Goal: Information Seeking & Learning: Learn about a topic

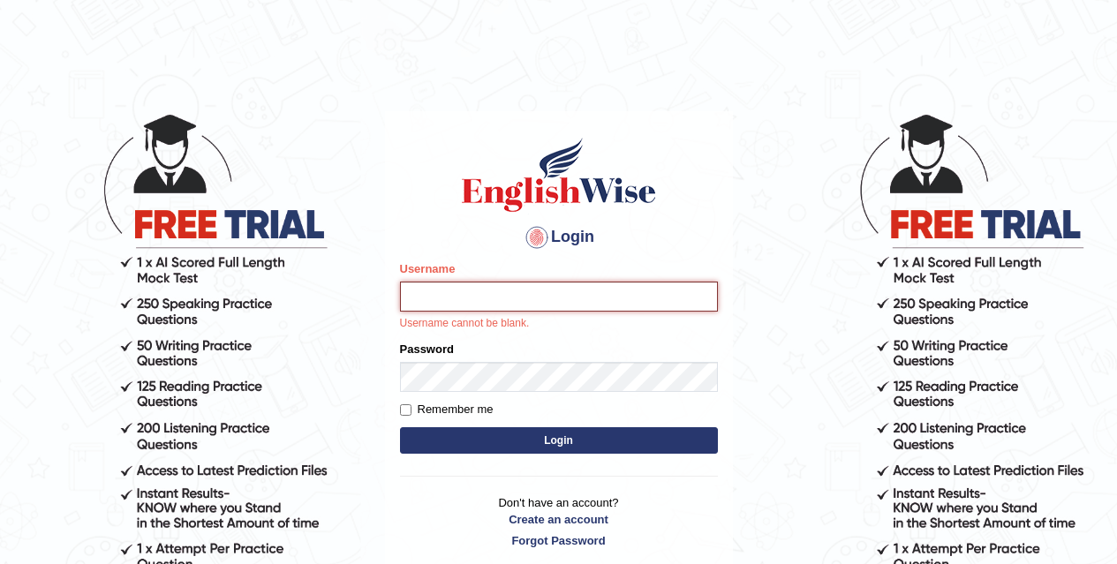
click at [491, 287] on input "Username" at bounding box center [559, 297] width 318 height 30
type input "Chirag6679"
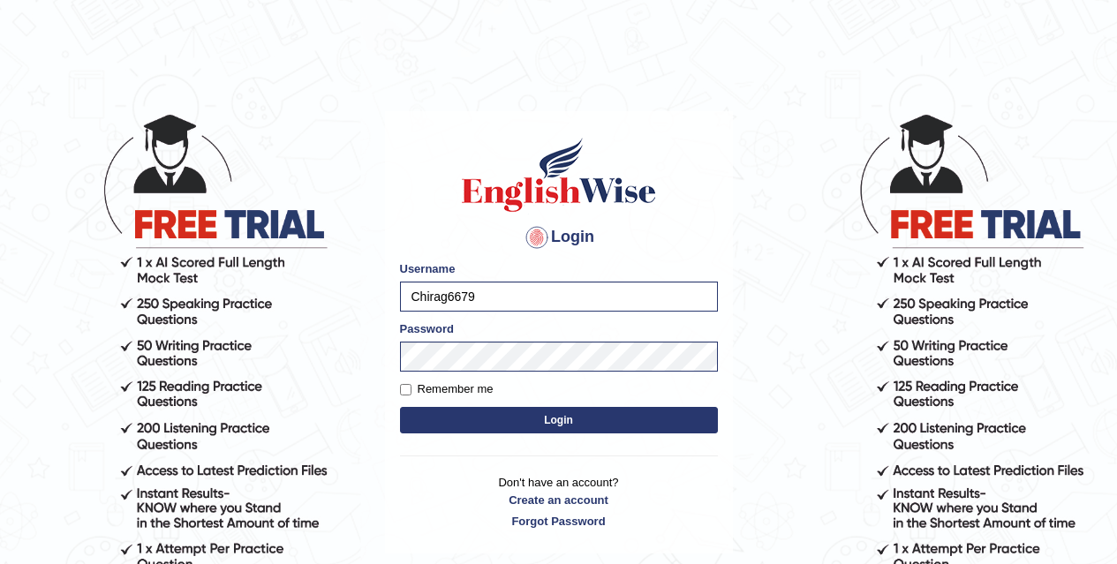
click at [515, 414] on button "Login" at bounding box center [559, 420] width 318 height 27
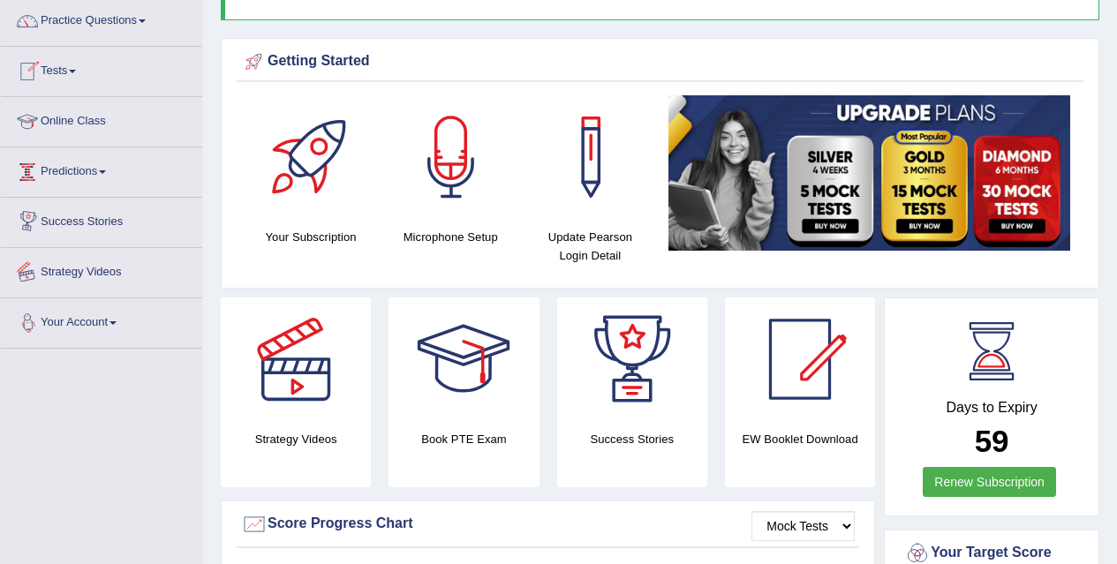
scroll to position [142, 0]
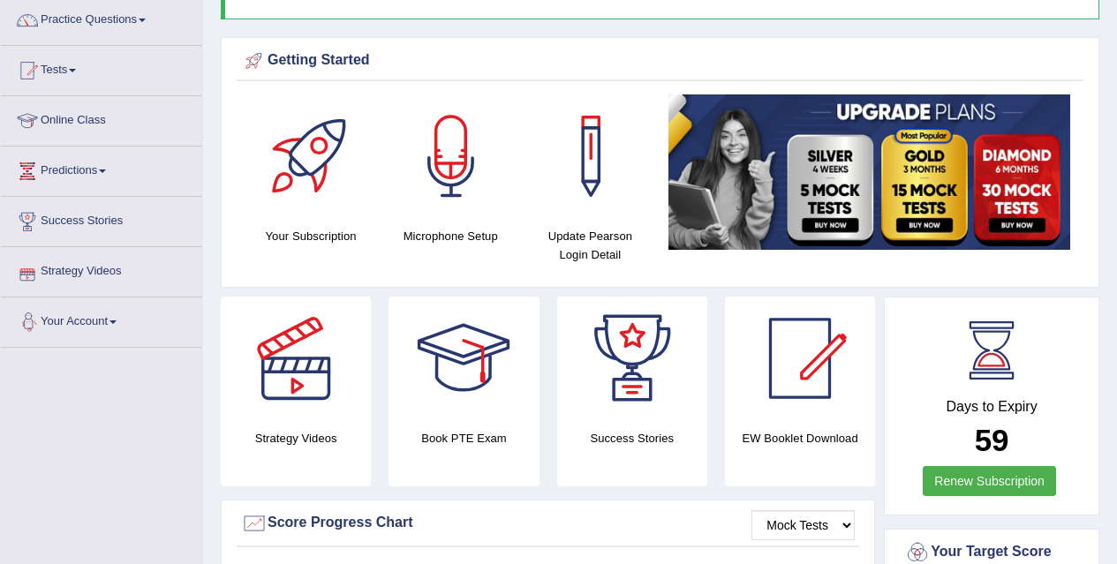
click at [88, 271] on link "Strategy Videos" at bounding box center [101, 269] width 201 height 44
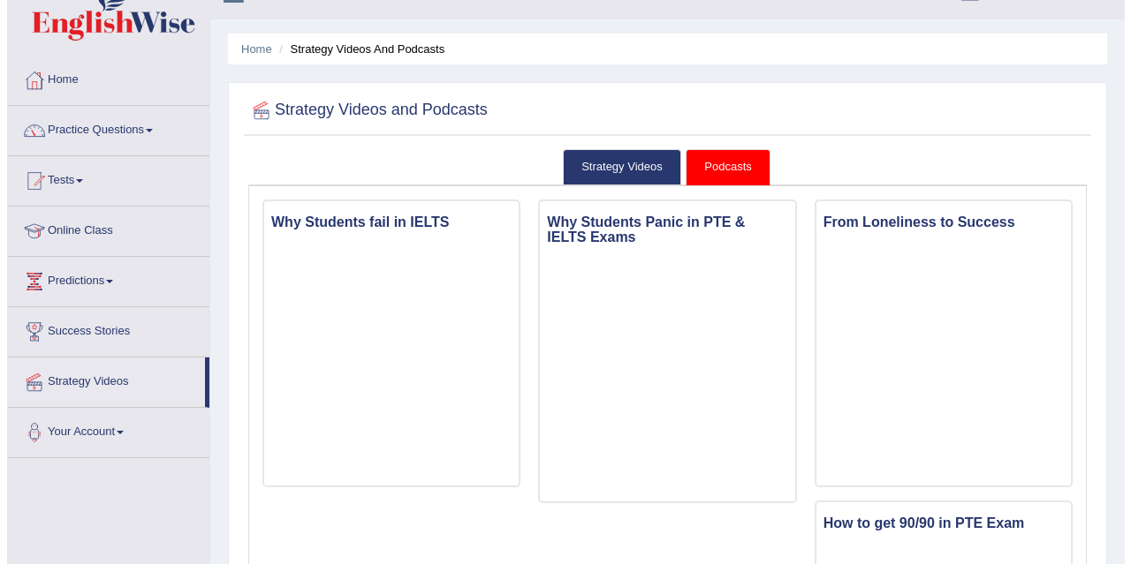
scroll to position [31, 0]
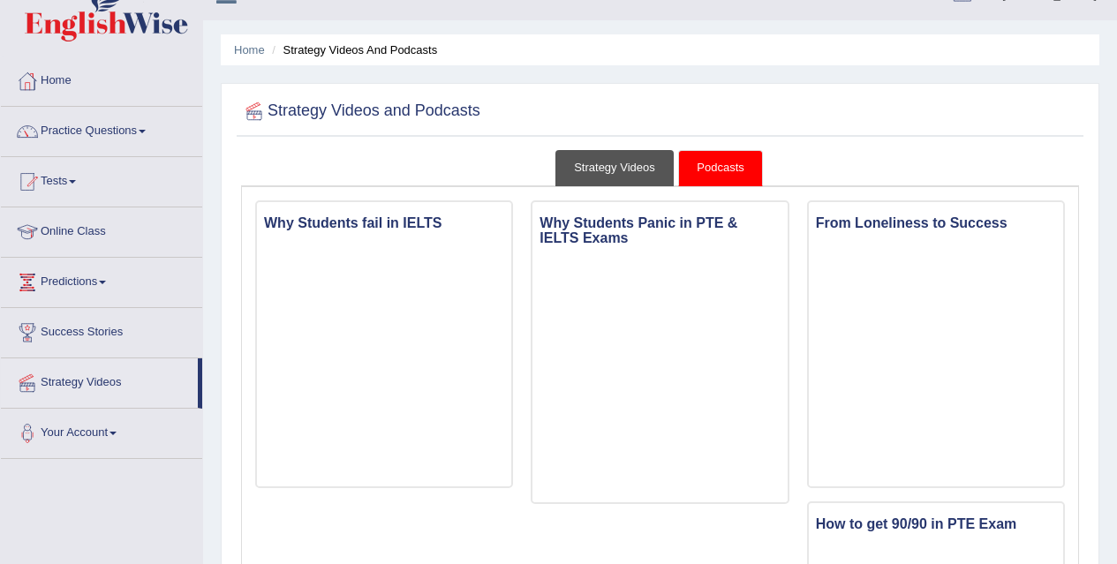
click at [628, 173] on link "Strategy Videos" at bounding box center [615, 168] width 118 height 36
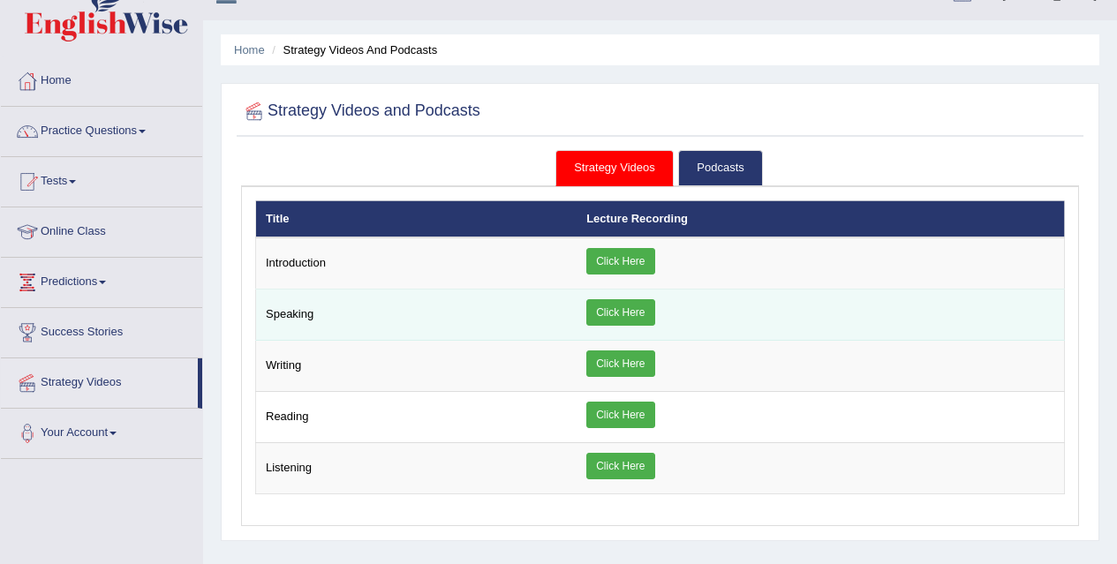
click at [623, 308] on link "Click Here" at bounding box center [621, 312] width 68 height 27
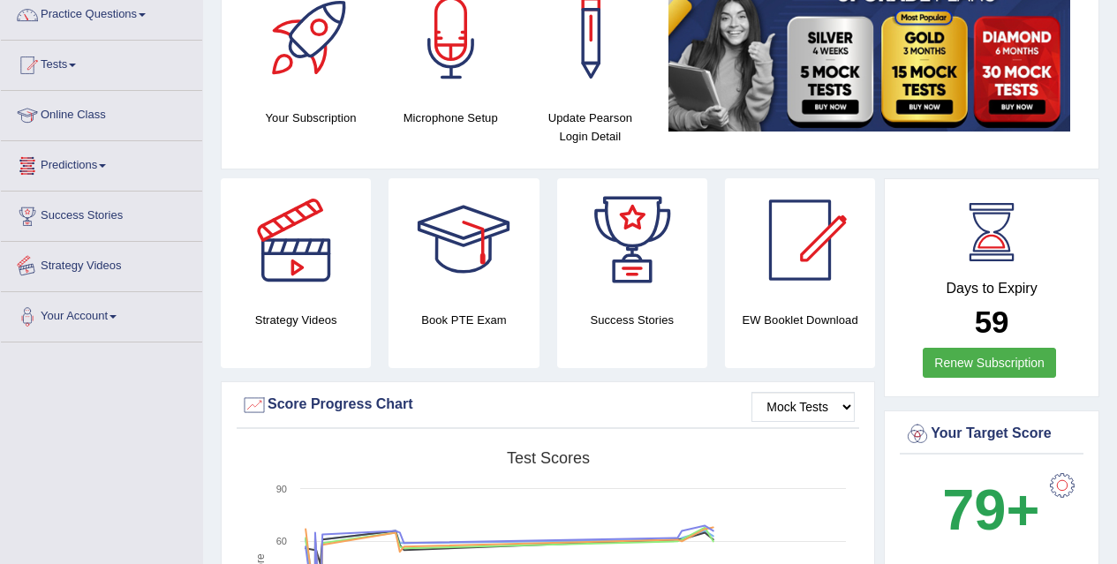
click at [99, 262] on link "Strategy Videos" at bounding box center [101, 264] width 201 height 44
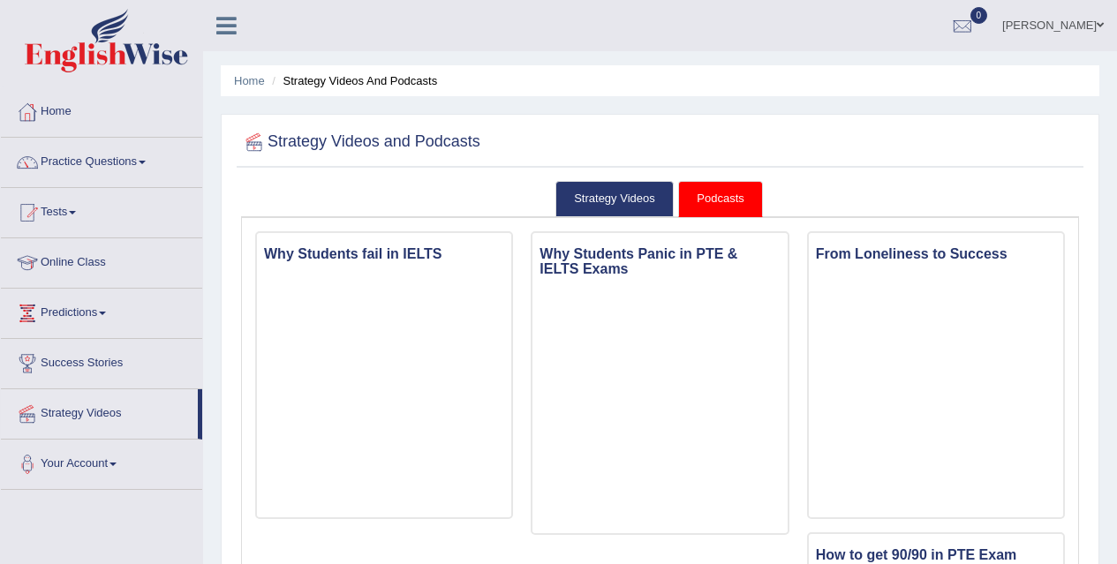
click at [579, 201] on link "Strategy Videos" at bounding box center [615, 199] width 118 height 36
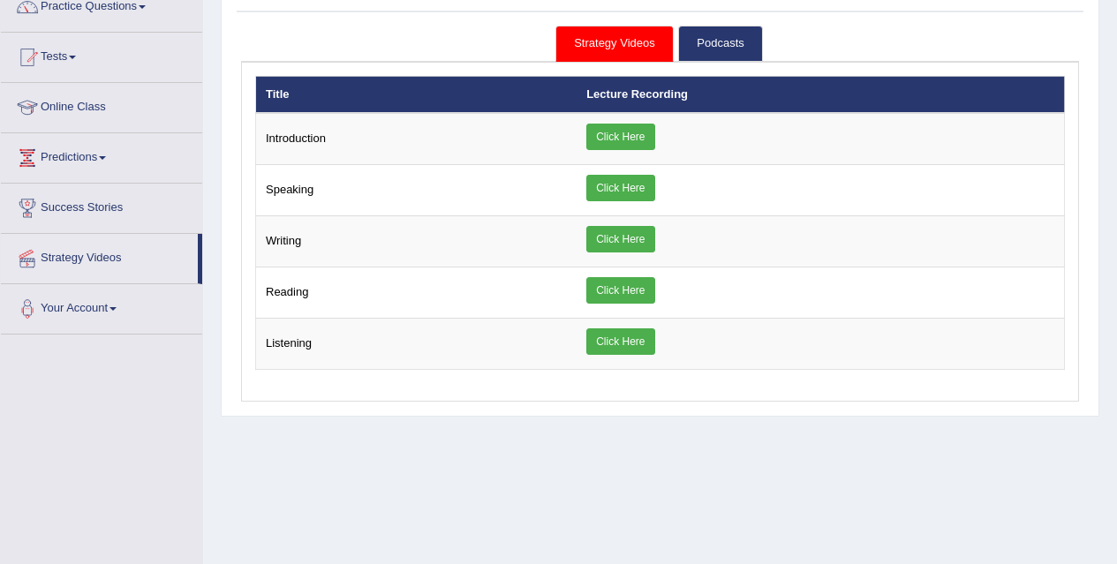
scroll to position [156, 0]
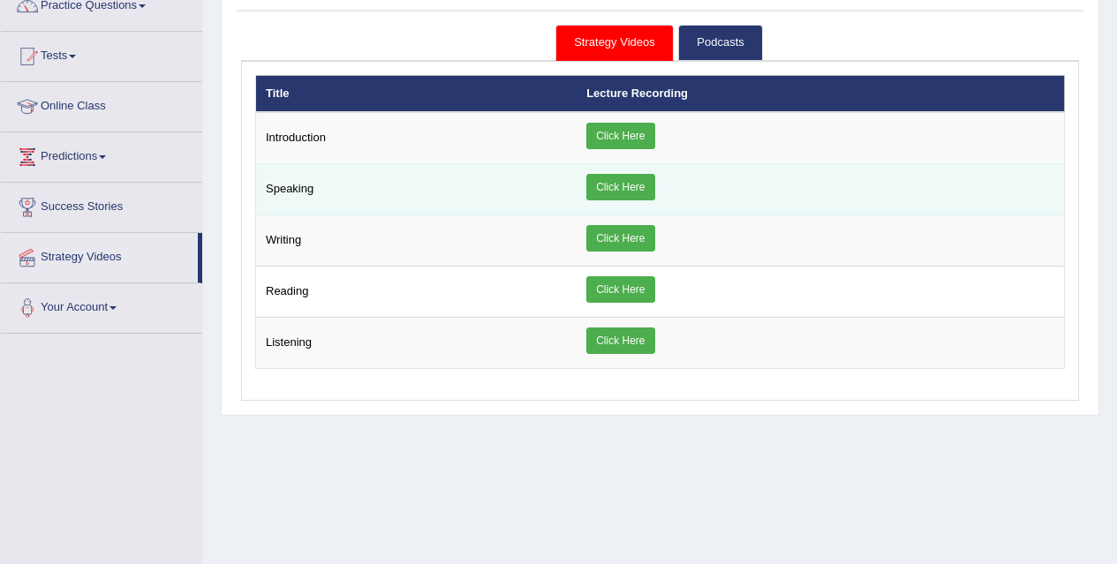
click at [643, 186] on link "Click Here" at bounding box center [621, 187] width 68 height 27
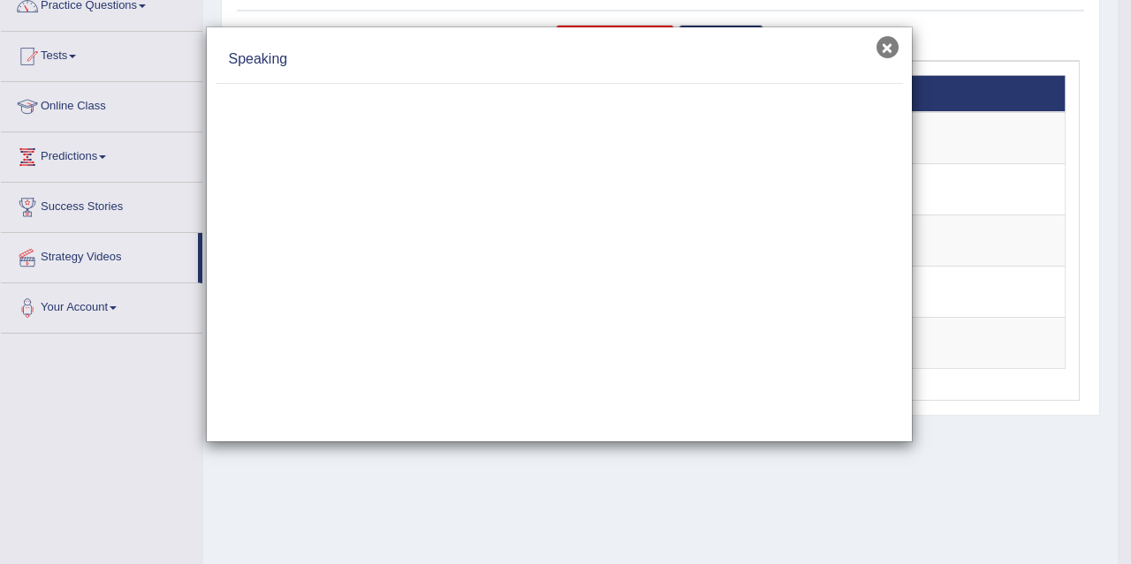
click at [887, 42] on button "×" at bounding box center [887, 47] width 22 height 22
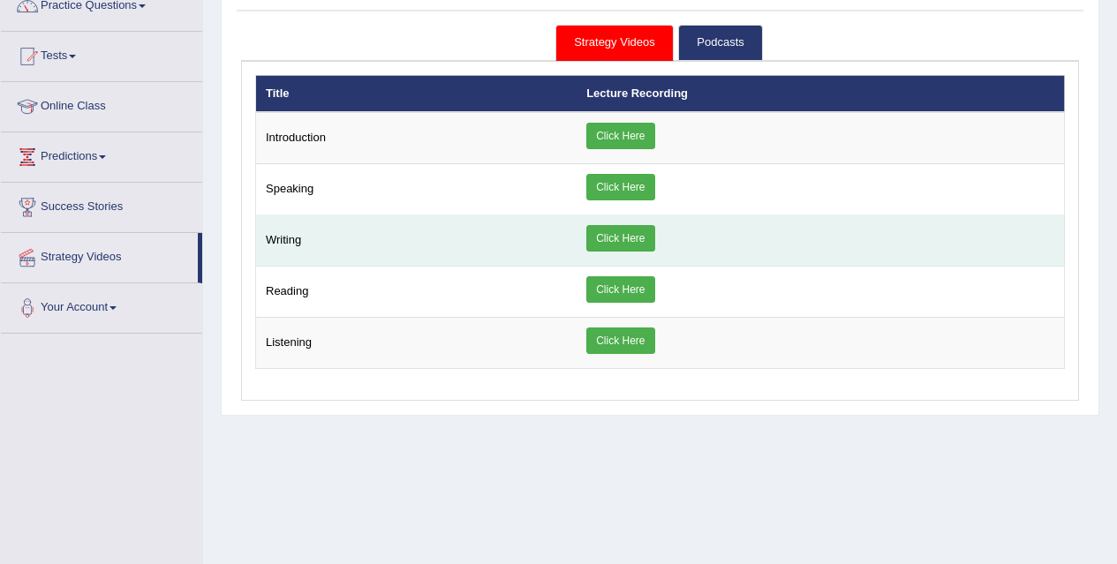
click at [615, 239] on link "Click Here" at bounding box center [621, 238] width 68 height 27
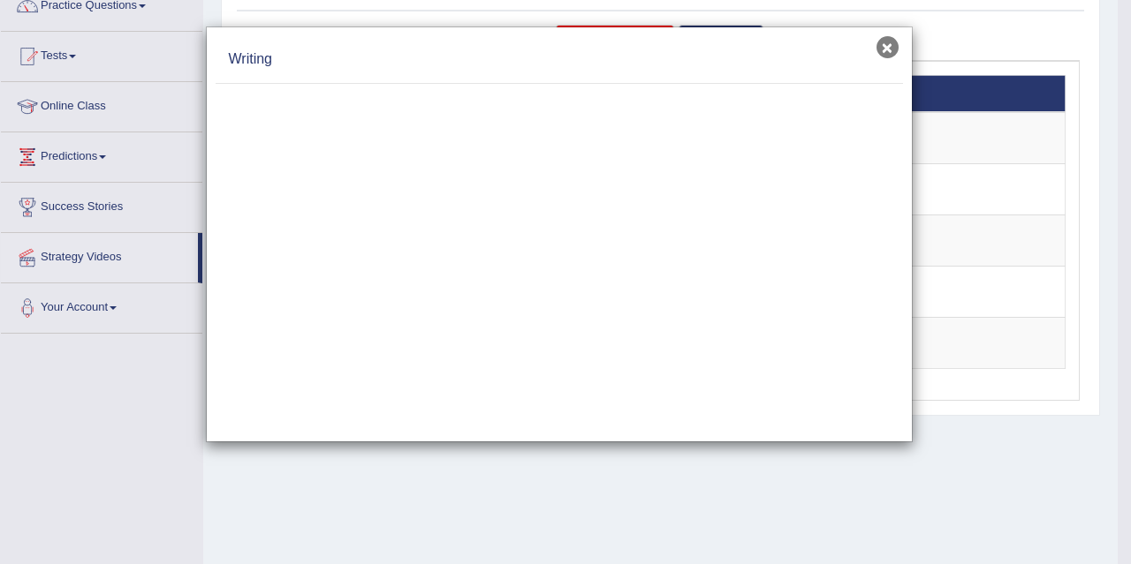
click at [895, 51] on button "×" at bounding box center [887, 47] width 22 height 22
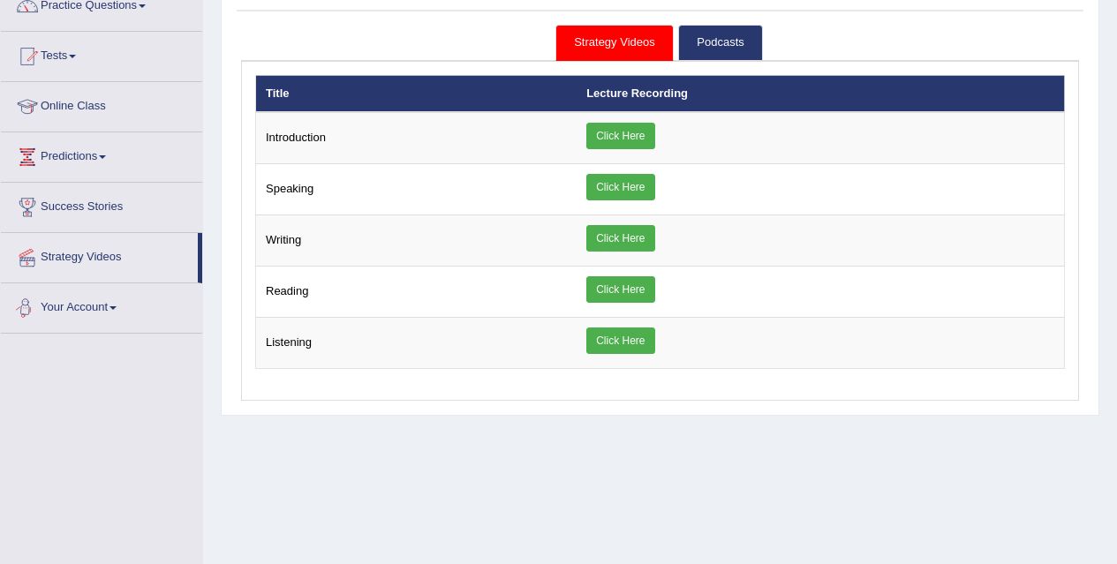
scroll to position [0, 0]
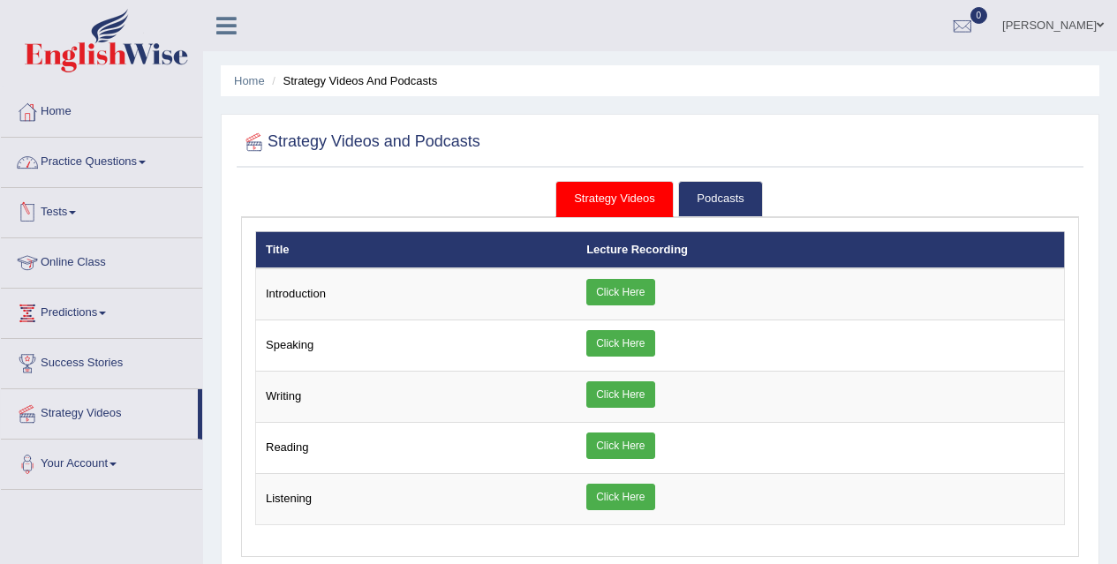
click at [98, 174] on link "Practice Questions" at bounding box center [101, 160] width 201 height 44
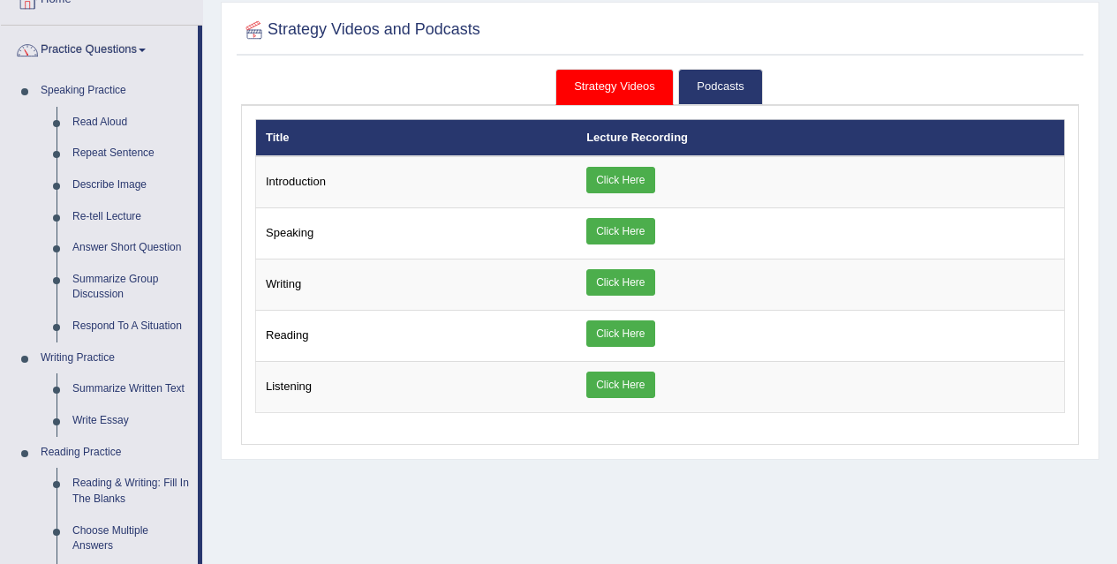
scroll to position [111, 0]
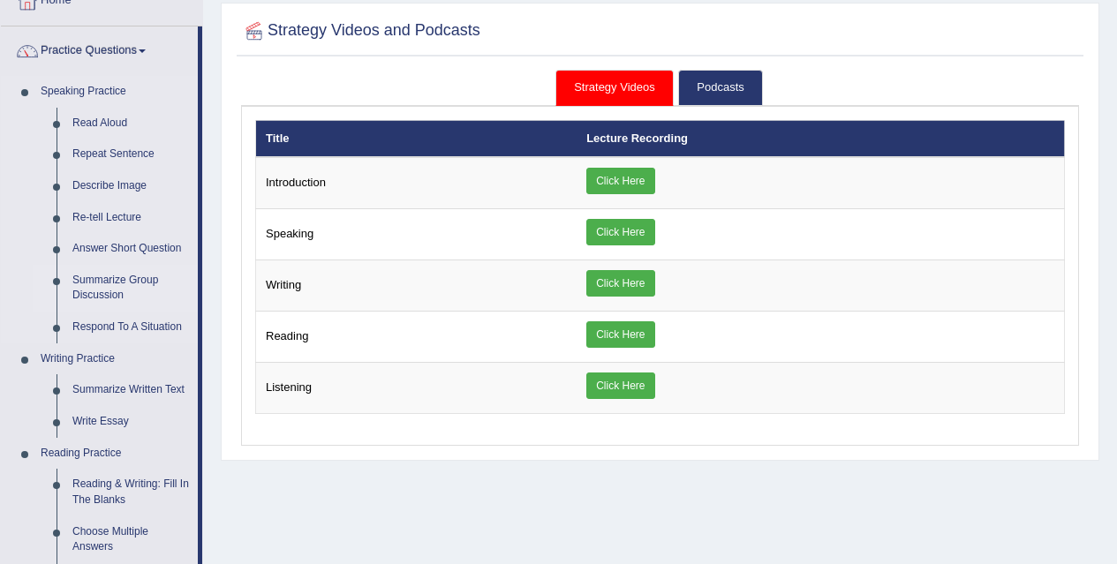
click at [109, 276] on link "Summarize Group Discussion" at bounding box center [130, 288] width 133 height 47
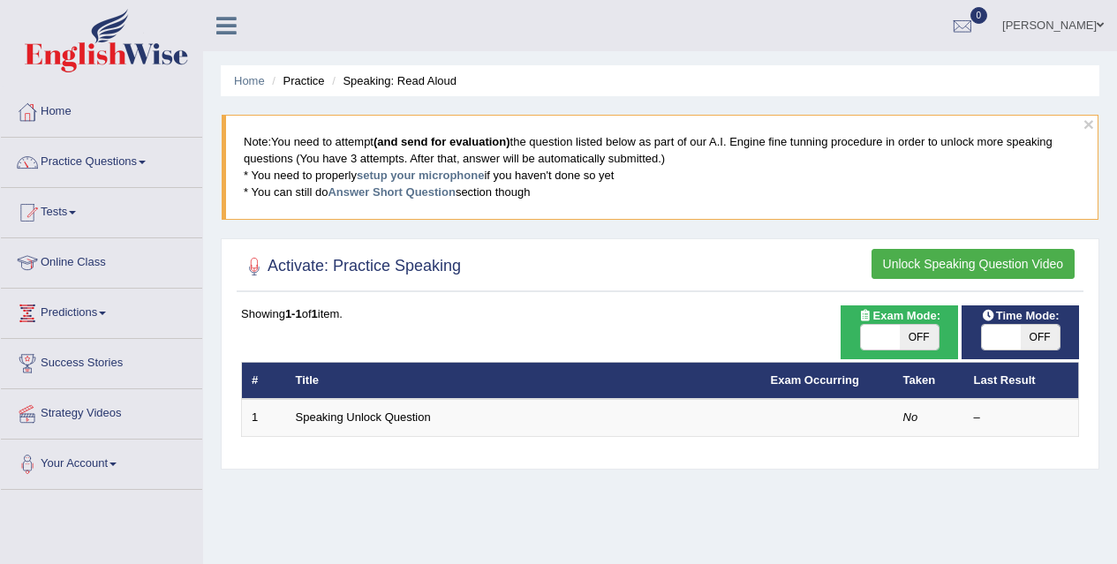
click at [1004, 263] on button "Unlock Speaking Question Video" at bounding box center [973, 264] width 203 height 30
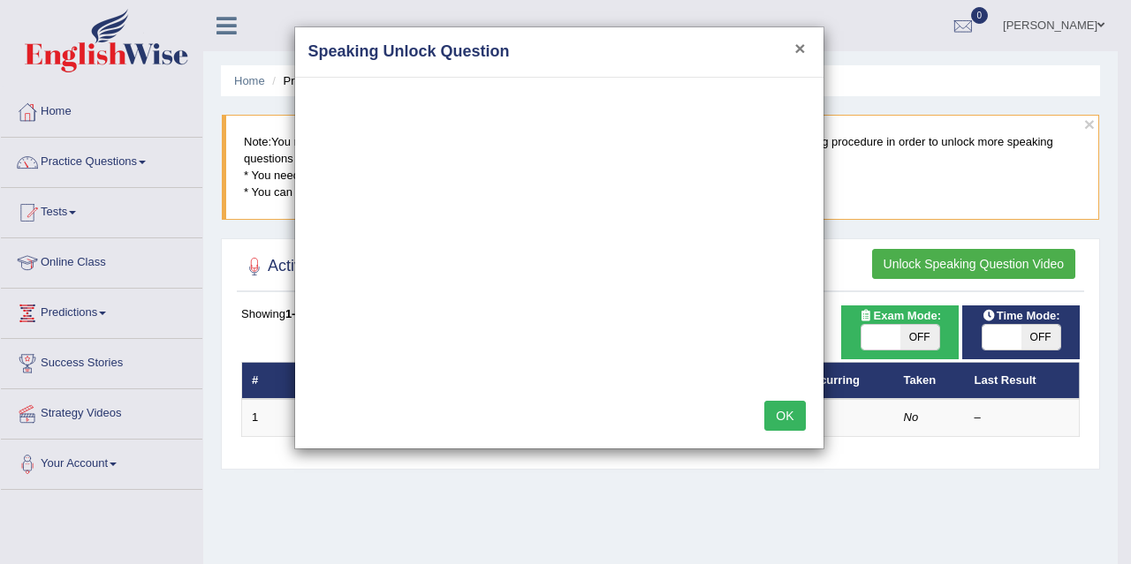
click at [801, 51] on button "×" at bounding box center [799, 48] width 11 height 19
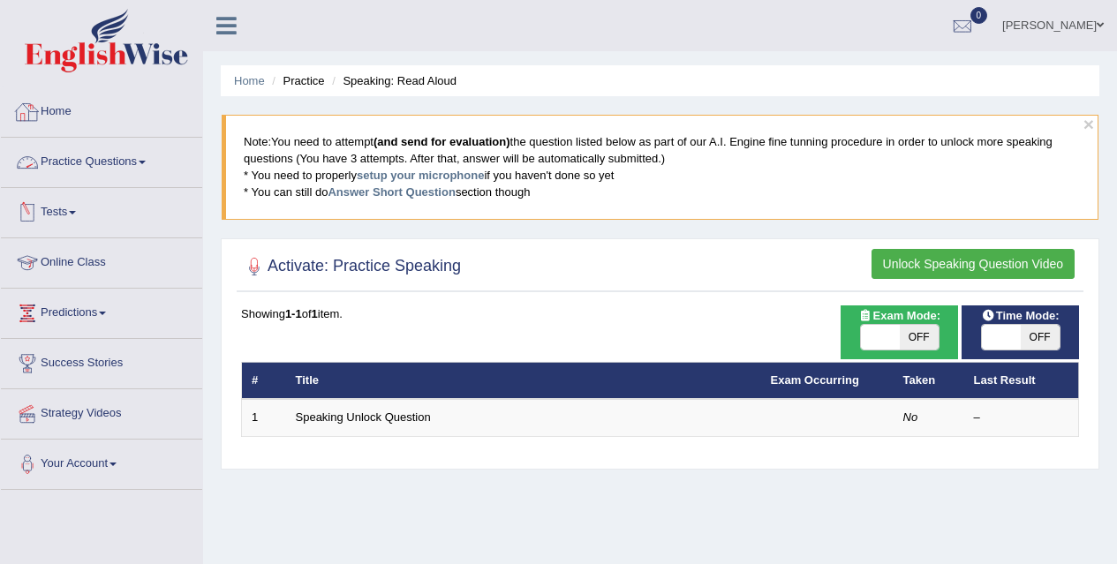
click at [82, 164] on link "Practice Questions" at bounding box center [101, 160] width 201 height 44
